Goal: Find specific page/section: Find specific page/section

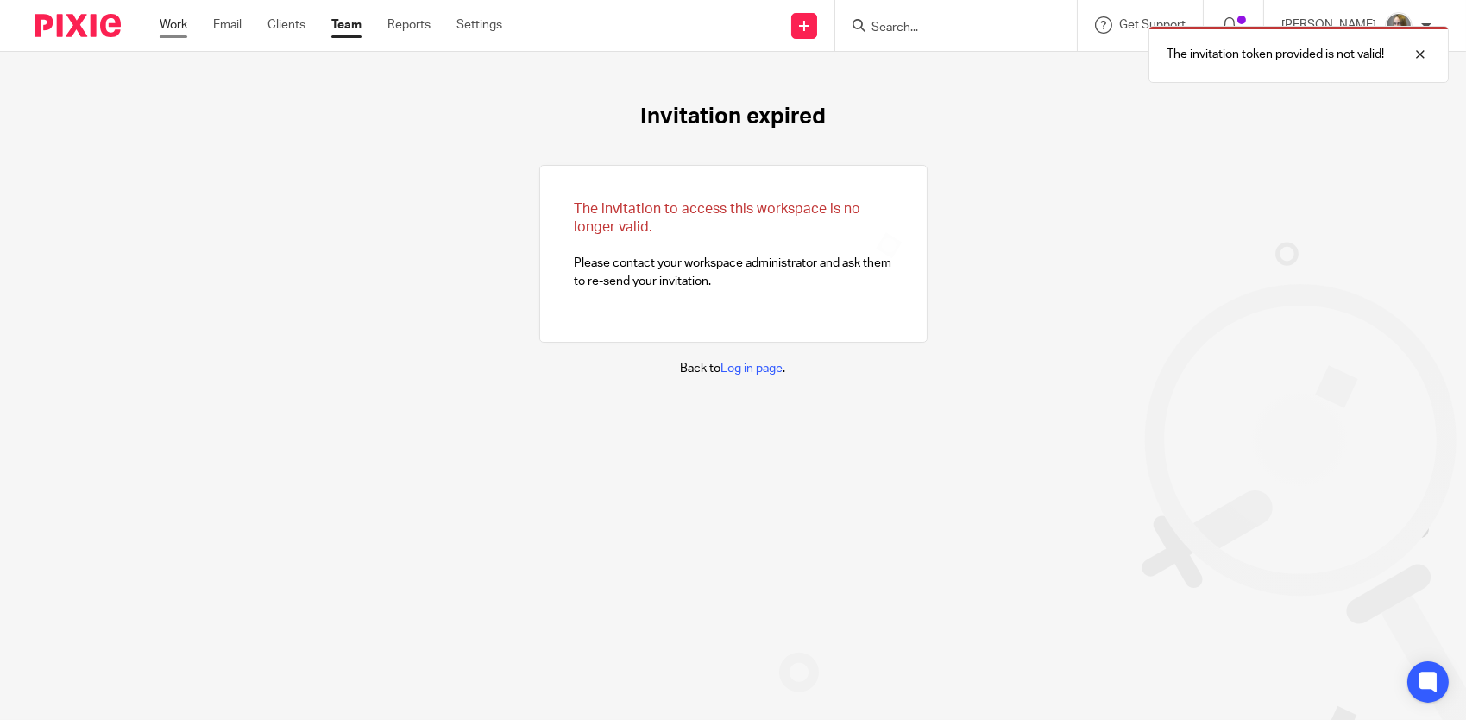
click at [186, 27] on link "Work" at bounding box center [174, 24] width 28 height 17
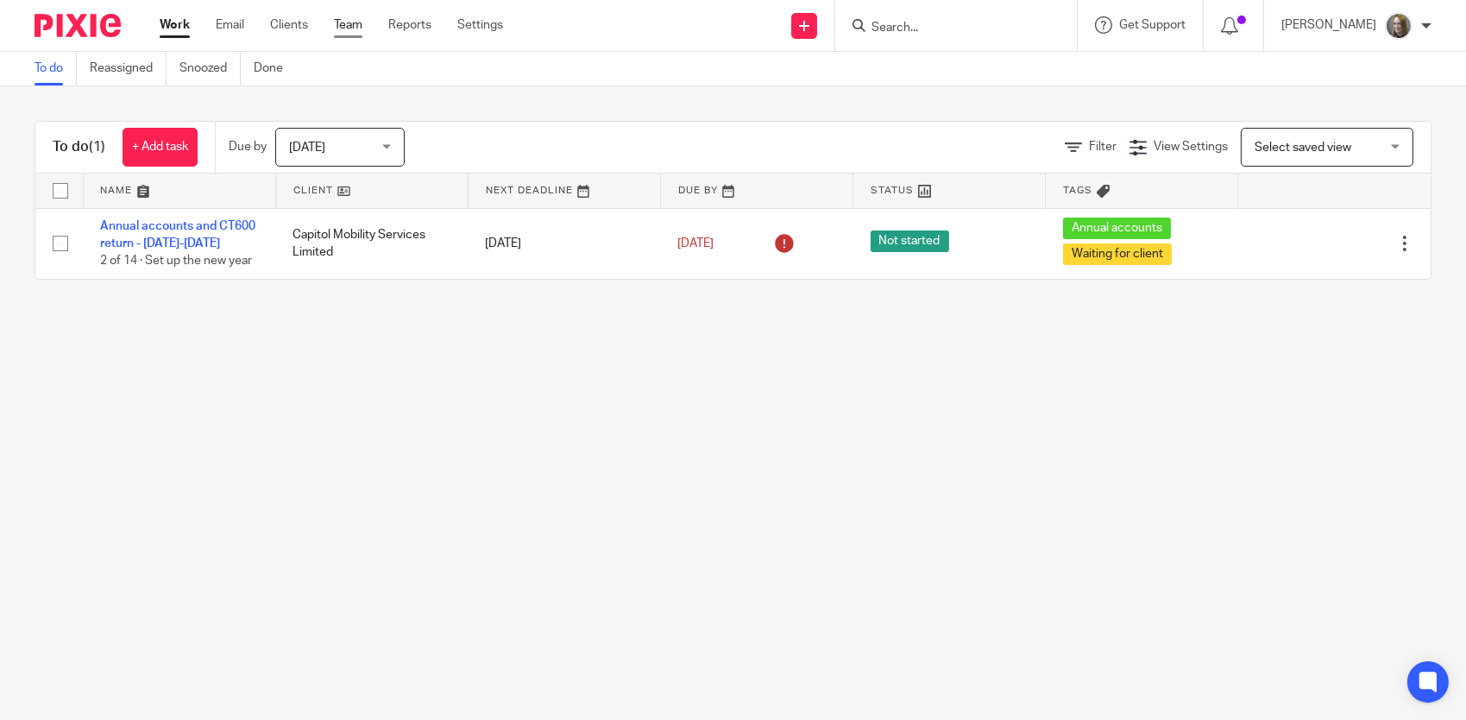
click at [352, 23] on link "Team" at bounding box center [348, 24] width 28 height 17
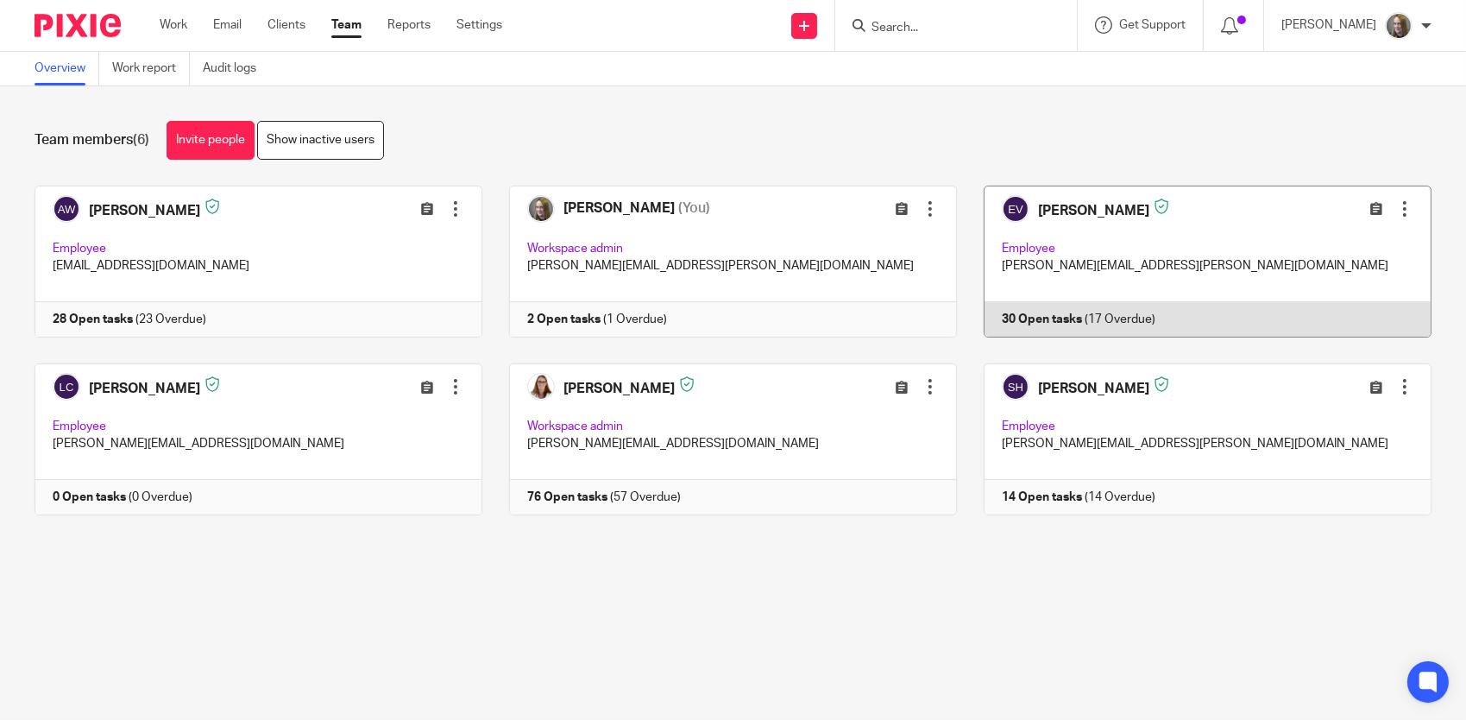
click at [1061, 221] on link at bounding box center [1194, 262] width 475 height 152
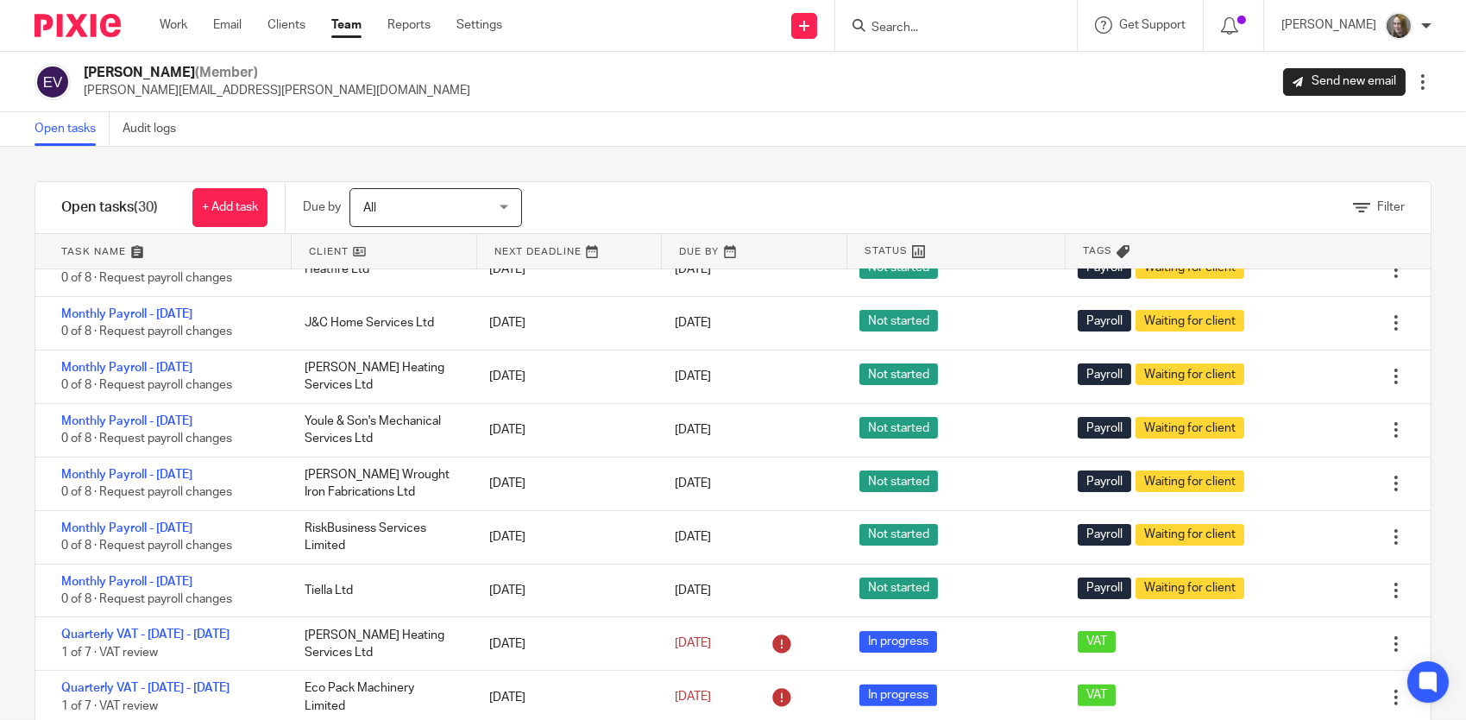
scroll to position [1261, 0]
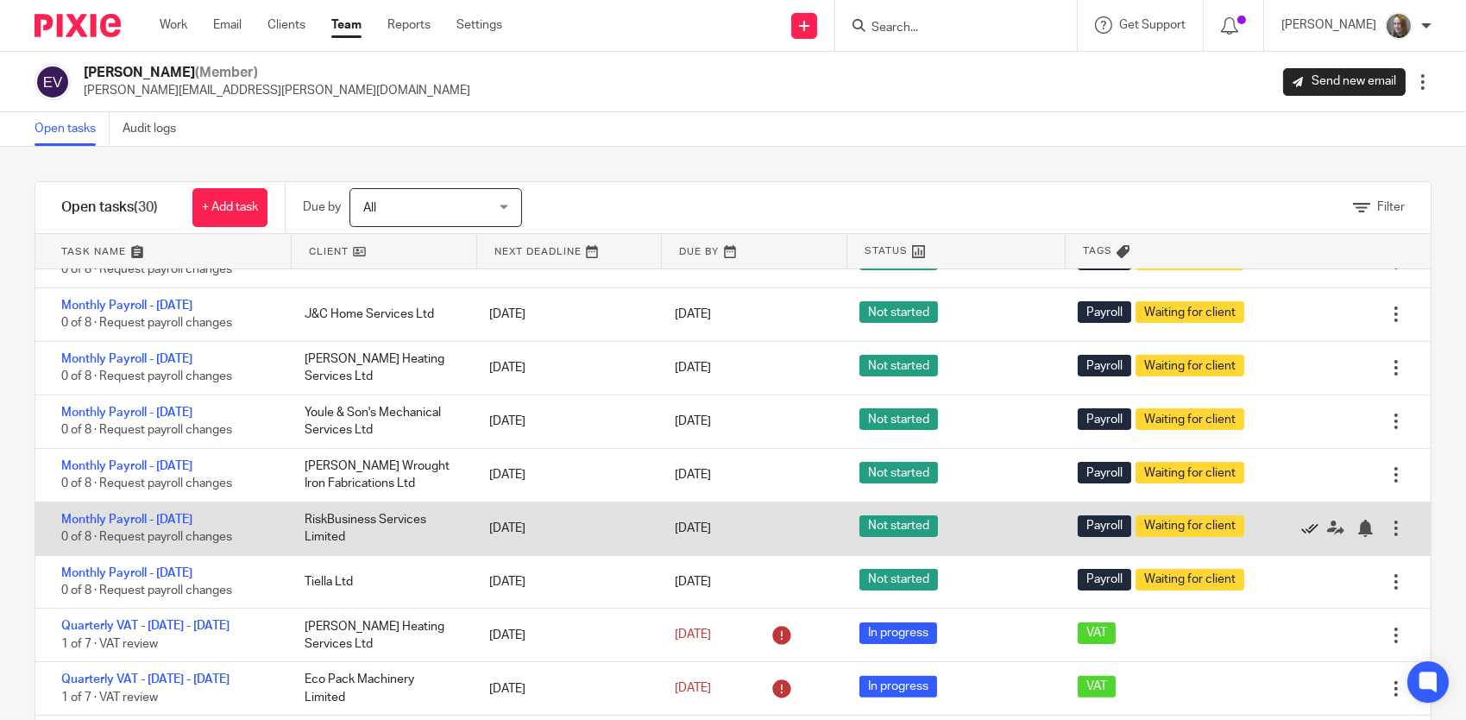
click at [1301, 519] on icon at bounding box center [1309, 527] width 17 height 17
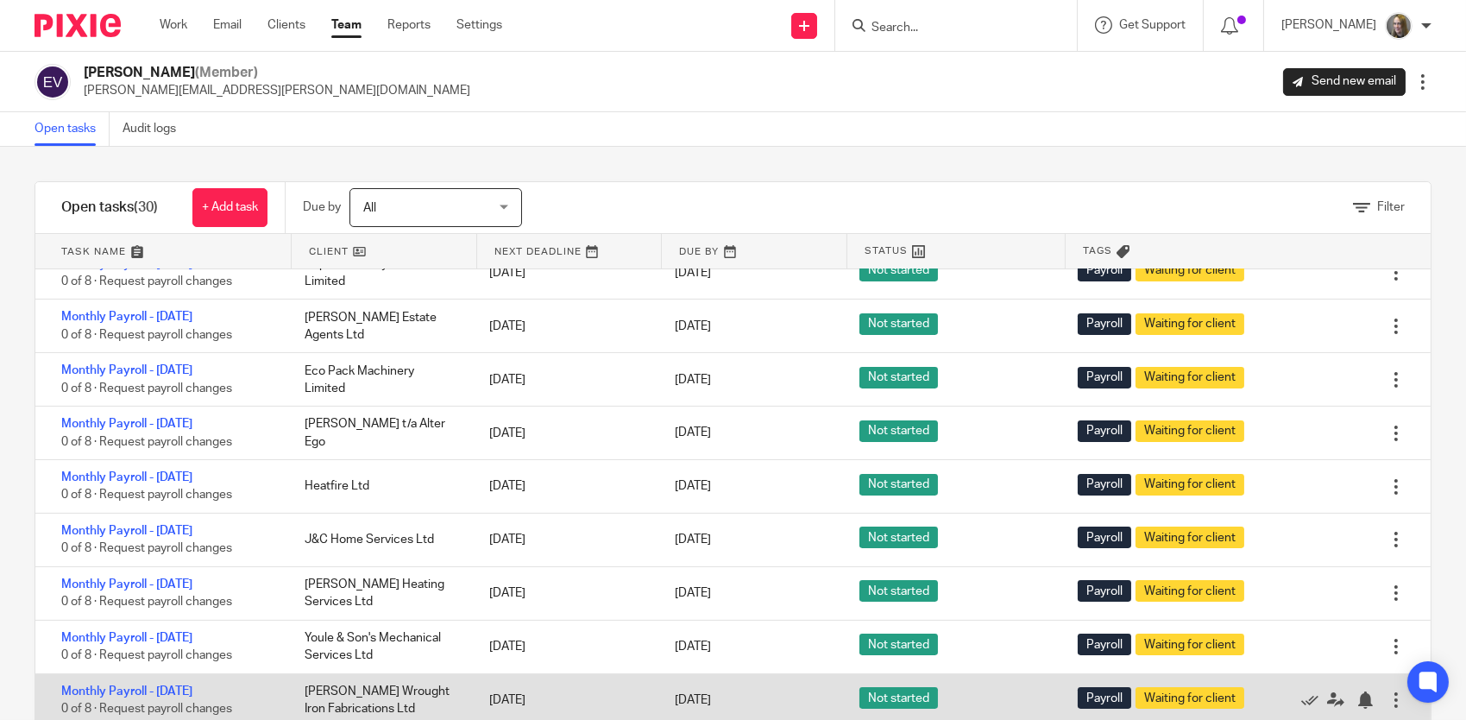
scroll to position [949, 0]
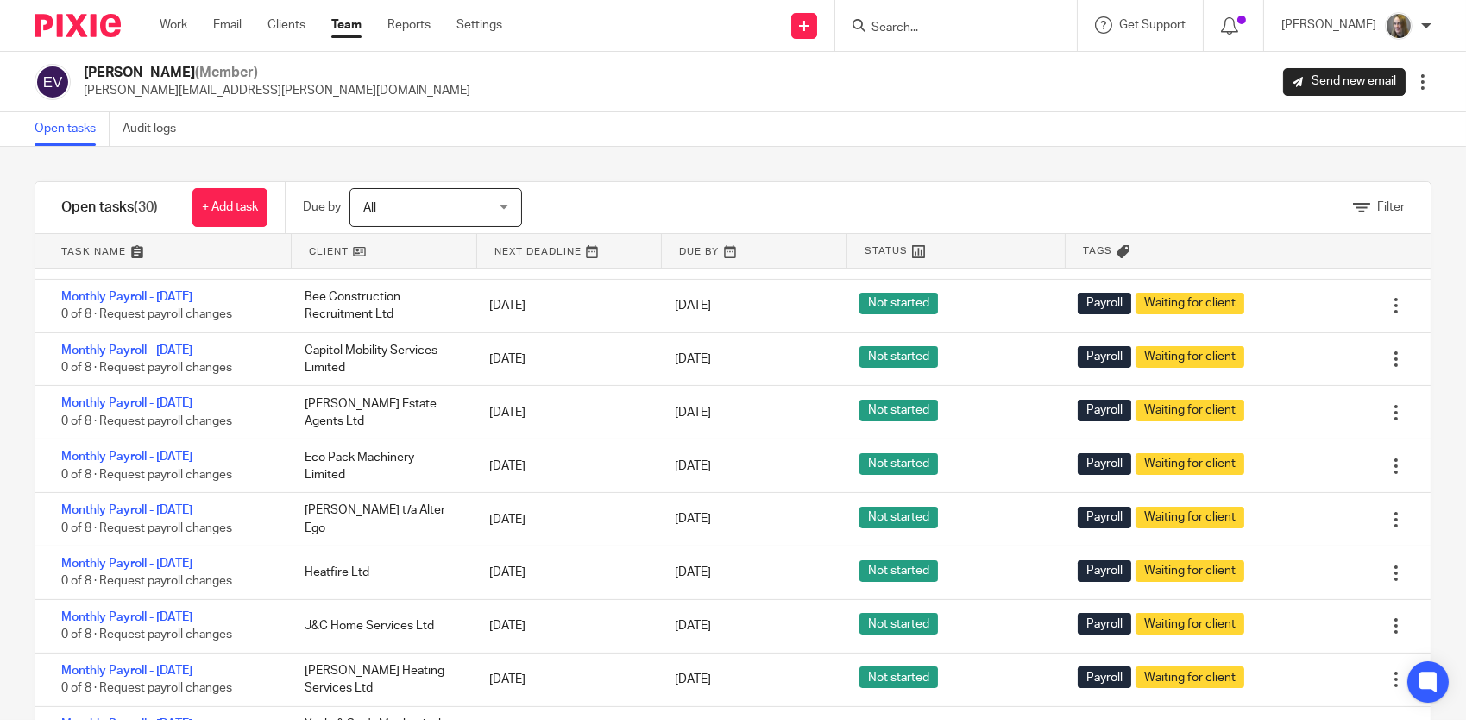
click at [892, 21] on input "Search" at bounding box center [947, 29] width 155 height 16
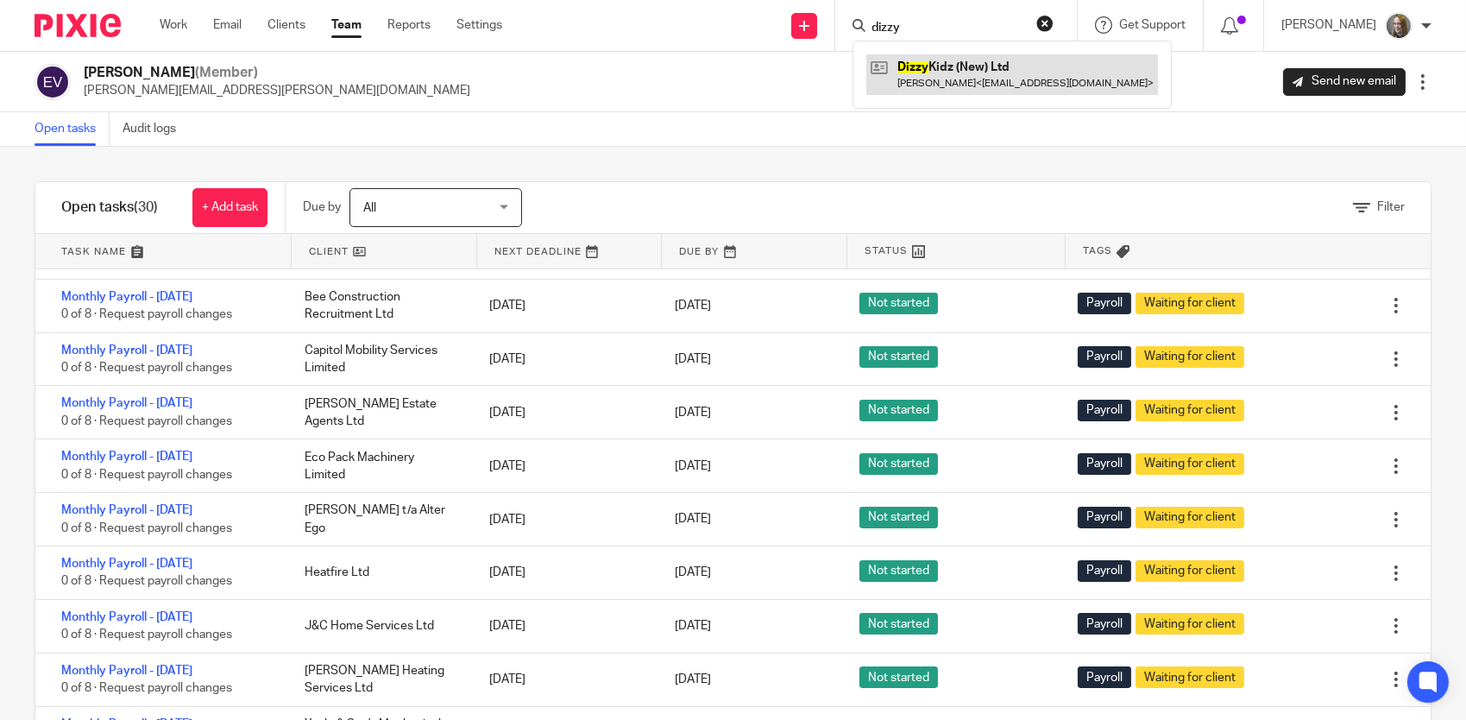
type input "dizzy"
click at [944, 64] on link at bounding box center [1012, 74] width 292 height 40
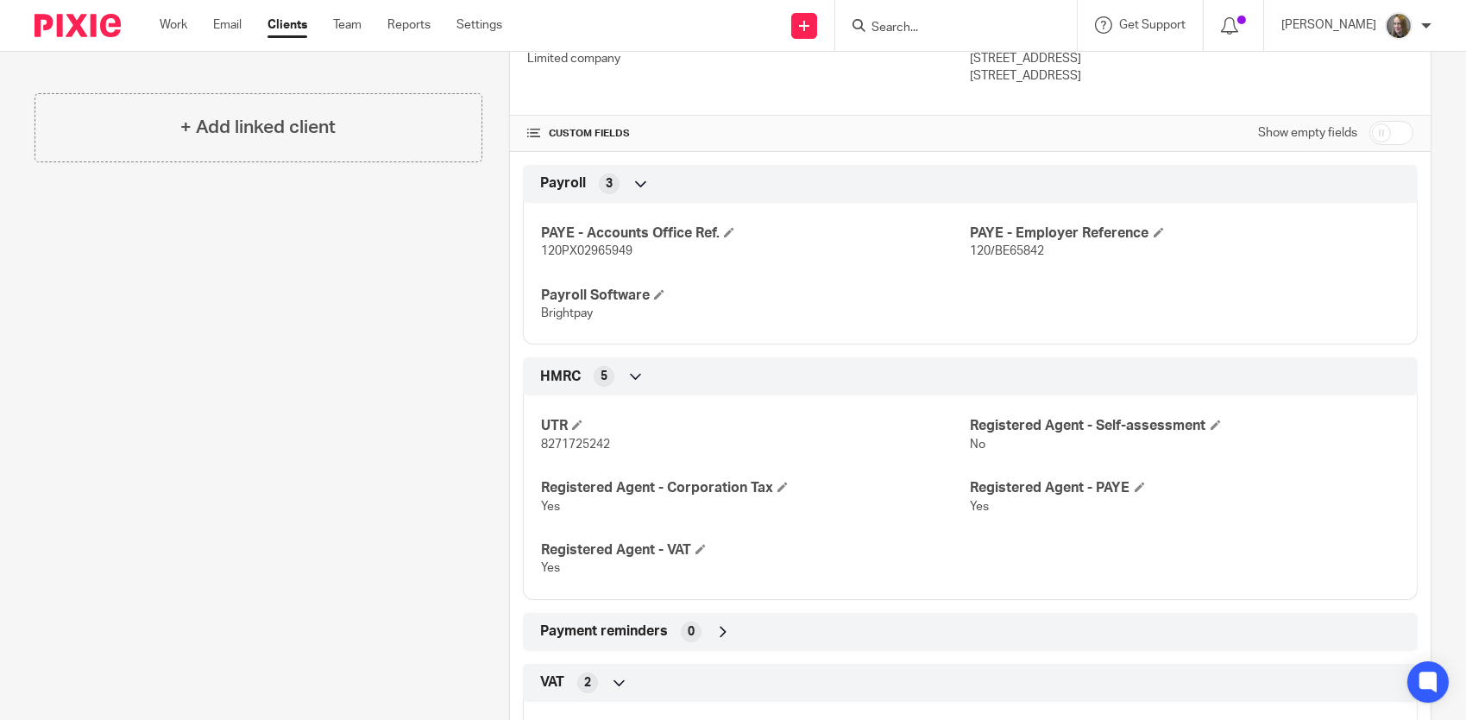
scroll to position [518, 0]
